Goal: Check status: Check status

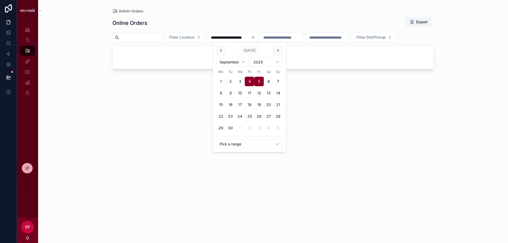
click at [260, 81] on button "5" at bounding box center [259, 82] width 10 height 10
type input "**********"
click at [217, 15] on div "**********" at bounding box center [273, 125] width 322 height 223
